Goal: Transaction & Acquisition: Purchase product/service

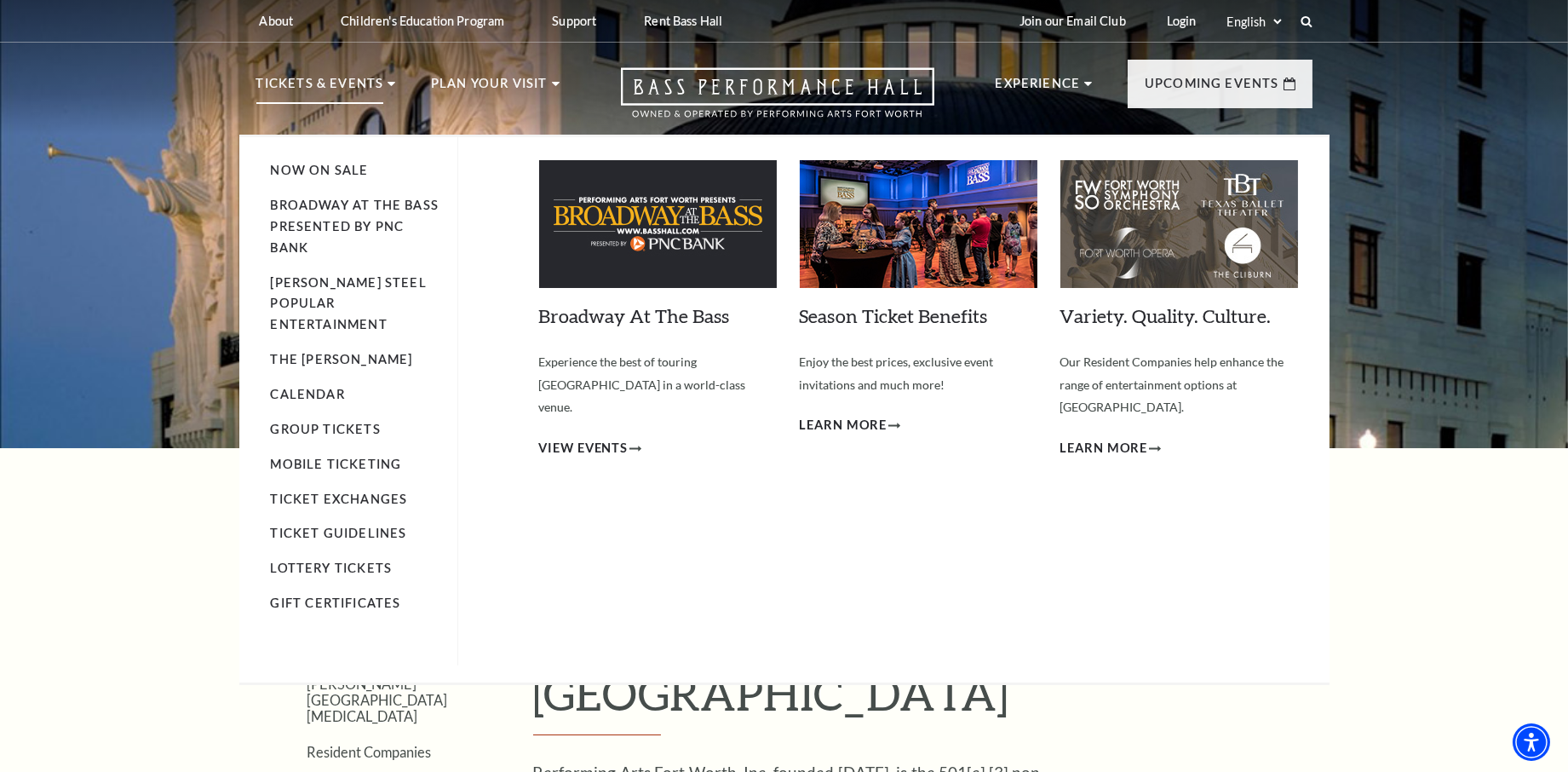
click at [333, 78] on p "Tickets & Events" at bounding box center [320, 88] width 128 height 30
click at [315, 167] on link "Now On Sale" at bounding box center [320, 170] width 98 height 15
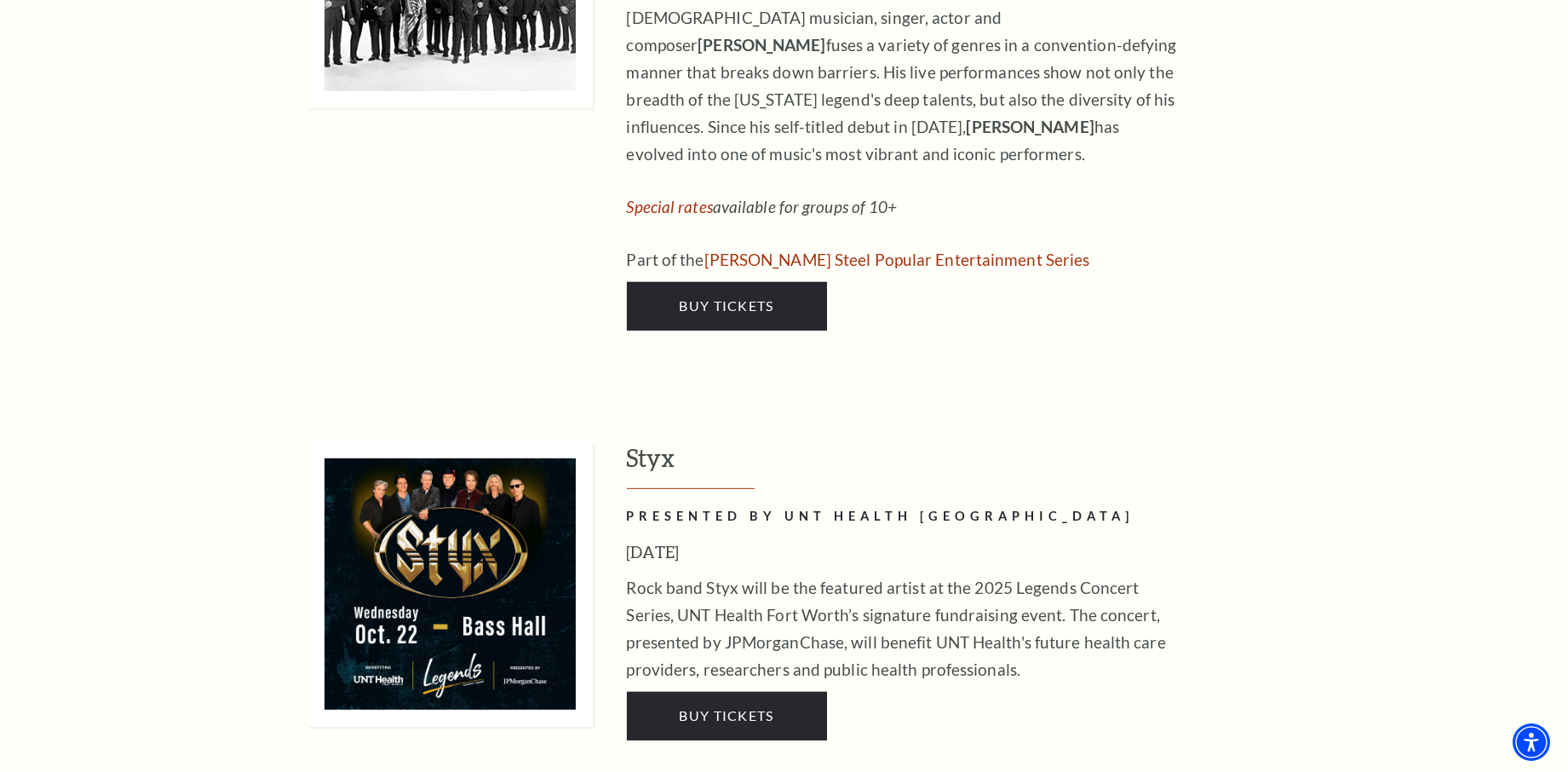
scroll to position [2082, 0]
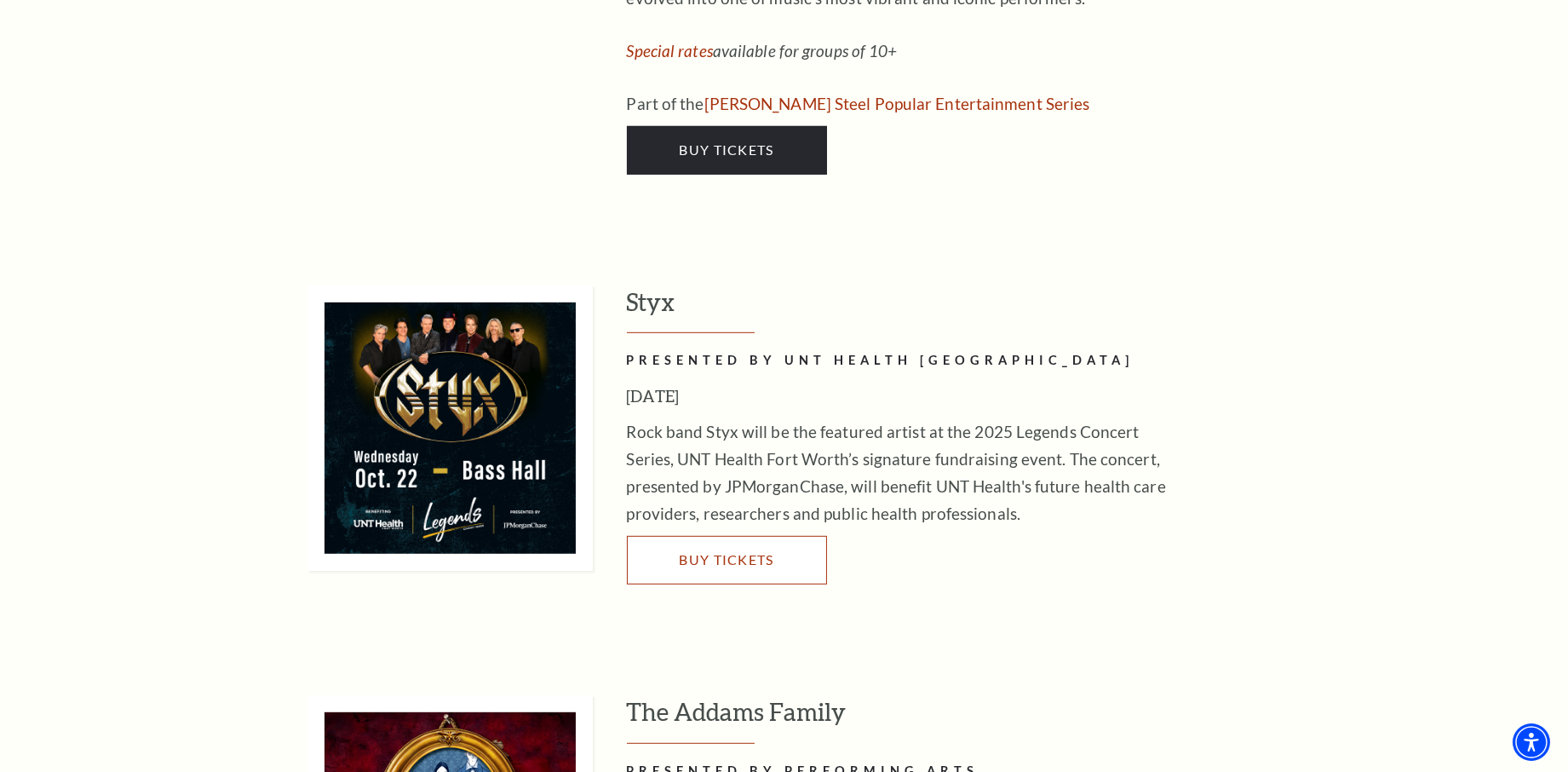
click at [697, 551] on span "Buy Tickets" at bounding box center [726, 559] width 95 height 17
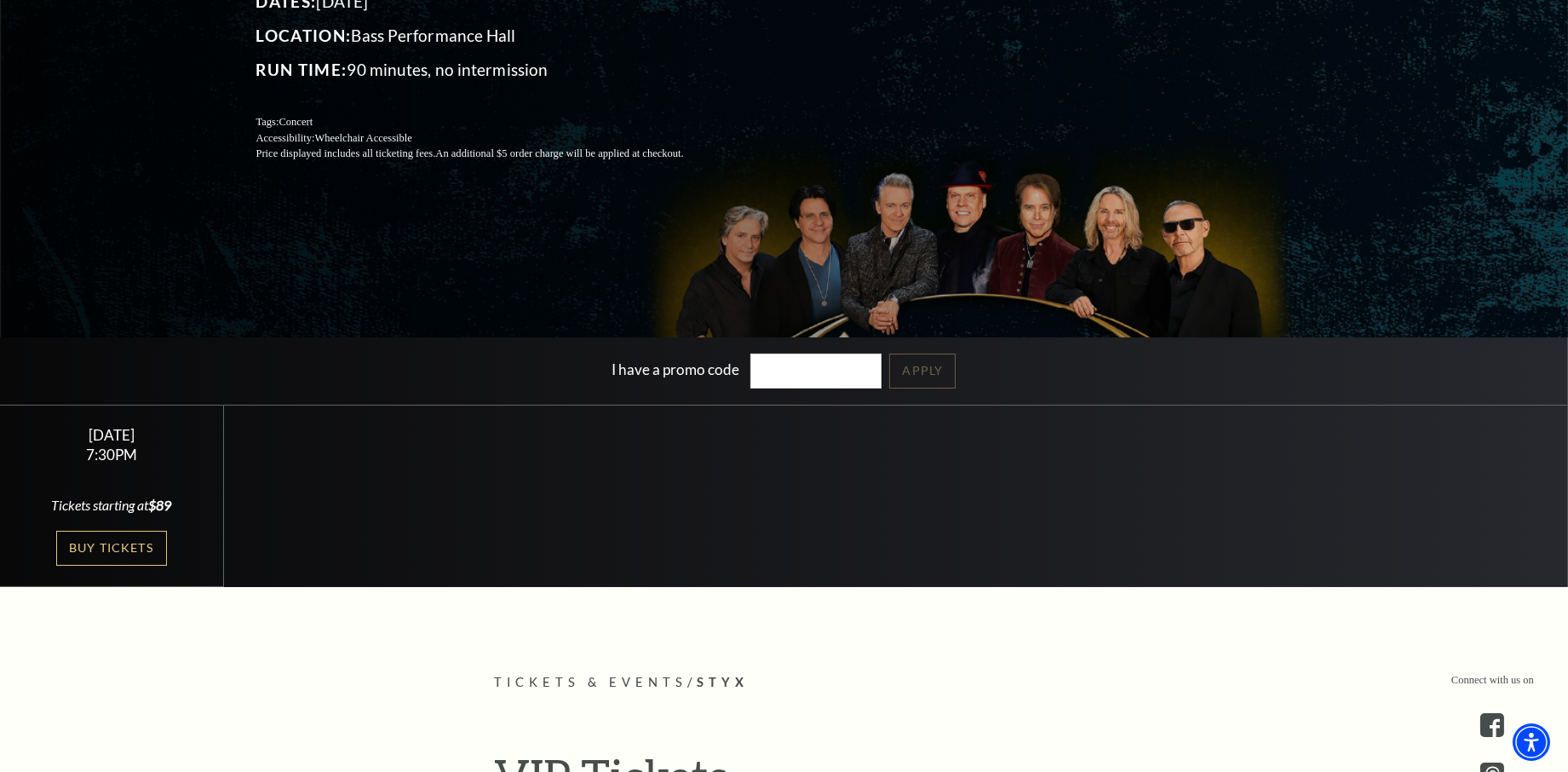
scroll to position [472, 0]
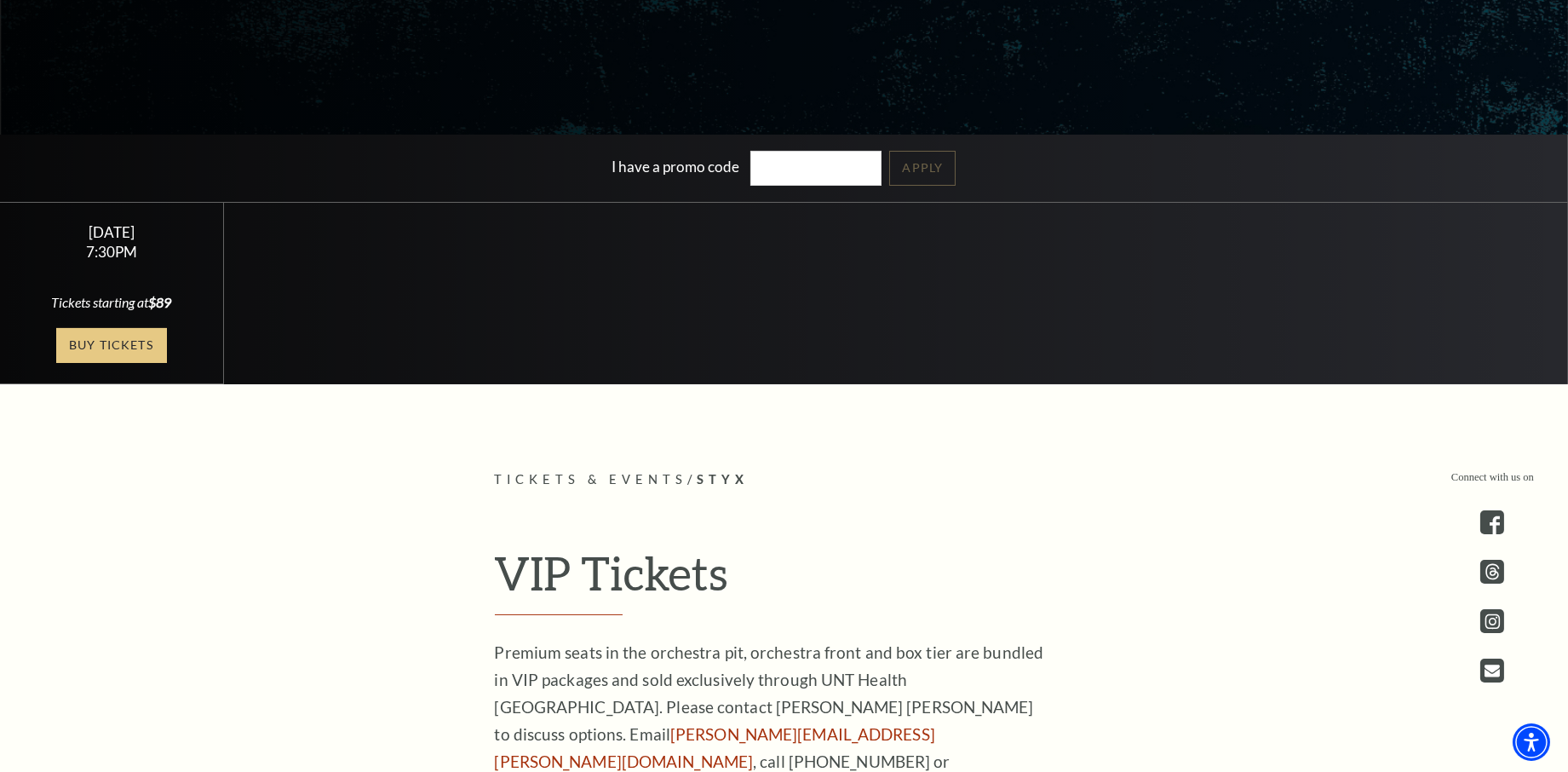
click at [112, 351] on link "Buy Tickets" at bounding box center [111, 345] width 110 height 35
